Goal: Check status

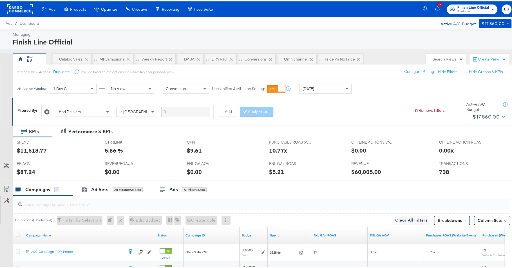
click at [325, 85] on div "[DATE]" at bounding box center [326, 88] width 52 height 10
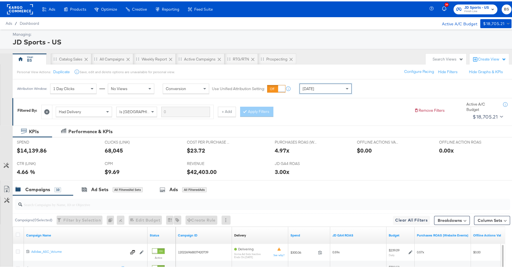
click at [314, 91] on div "[DATE]" at bounding box center [326, 88] width 52 height 10
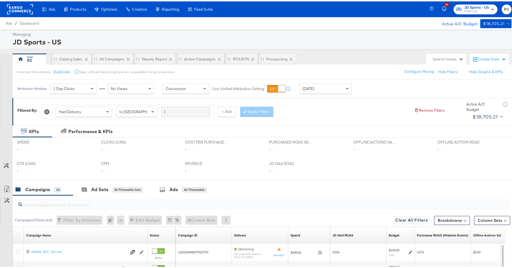
click at [324, 69] on div "Personal View Actions: Duplicate Save, edit and delete options are unavailable …" at bounding box center [264, 70] width 505 height 15
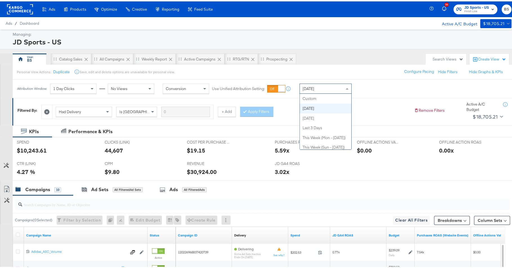
click at [317, 86] on div "[DATE]" at bounding box center [326, 88] width 52 height 10
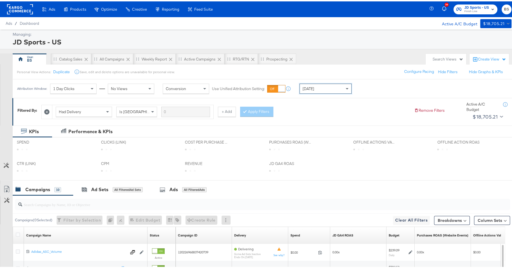
click at [330, 70] on div "Personal View Actions: Duplicate Save, edit and delete options are unavailable …" at bounding box center [264, 70] width 505 height 15
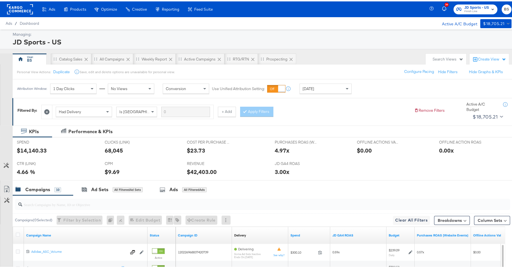
click at [328, 87] on div "[DATE]" at bounding box center [326, 88] width 52 height 10
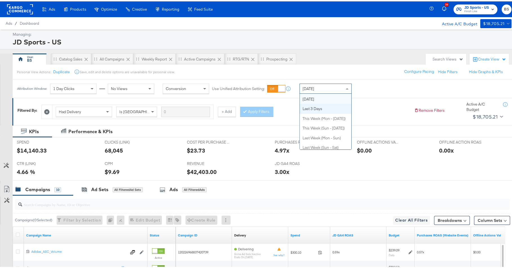
scroll to position [0, 0]
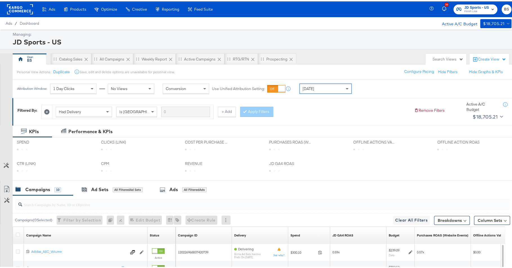
click at [331, 64] on div "Personal View Actions: Duplicate Save, edit and delete options are unavailable …" at bounding box center [264, 70] width 505 height 15
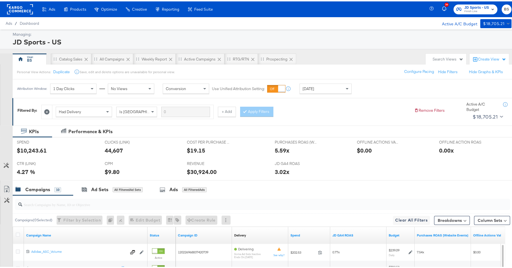
click at [321, 103] on div "Had Delivery Is Greater Than + Add Apply Filters" at bounding box center [225, 109] width 368 height 17
